Goal: Check status: Check status

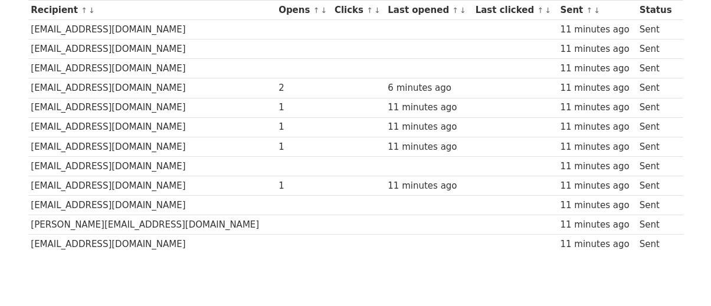
scroll to position [118, 0]
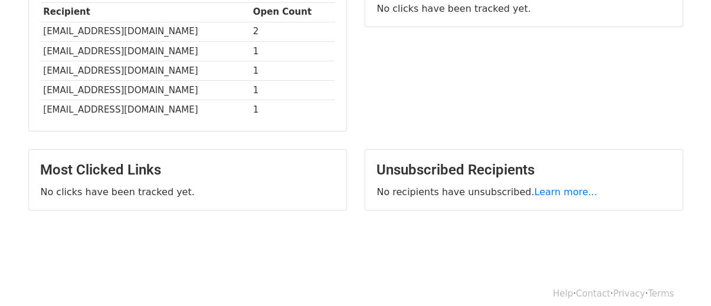
scroll to position [343, 0]
